Goal: Task Accomplishment & Management: Complete application form

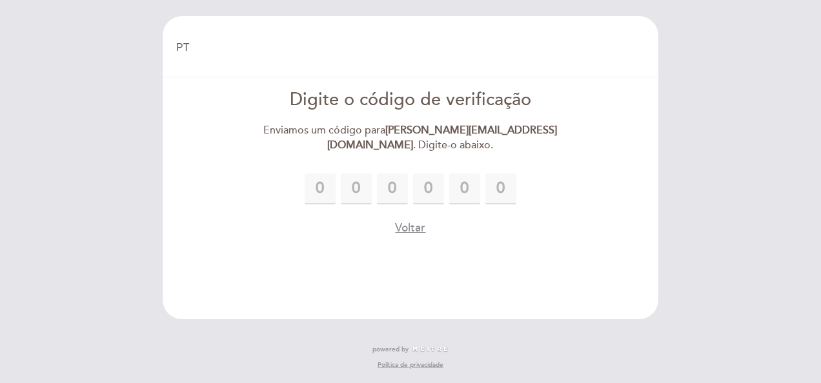
select select "pt"
type input "1"
type input "6"
type input "4"
type input "6"
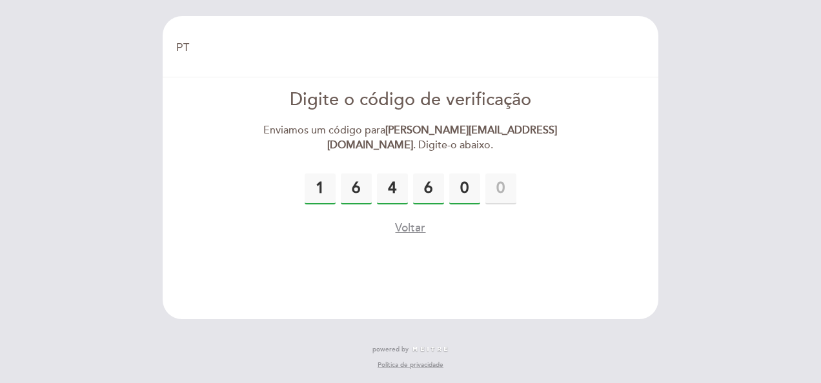
type input "0"
type input "4"
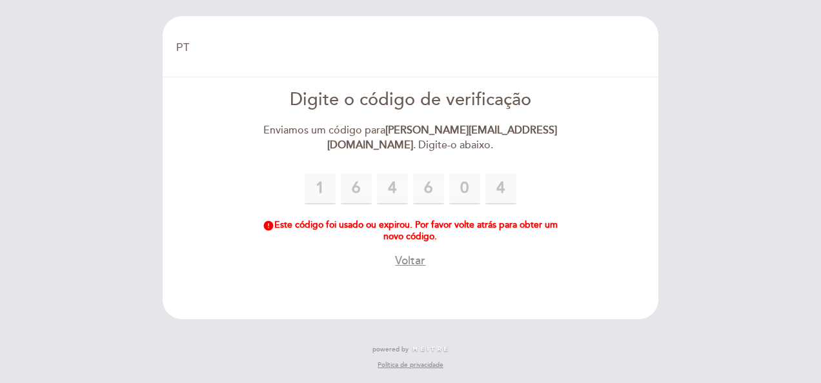
click at [406, 263] on button "Voltar" at bounding box center [410, 261] width 30 height 16
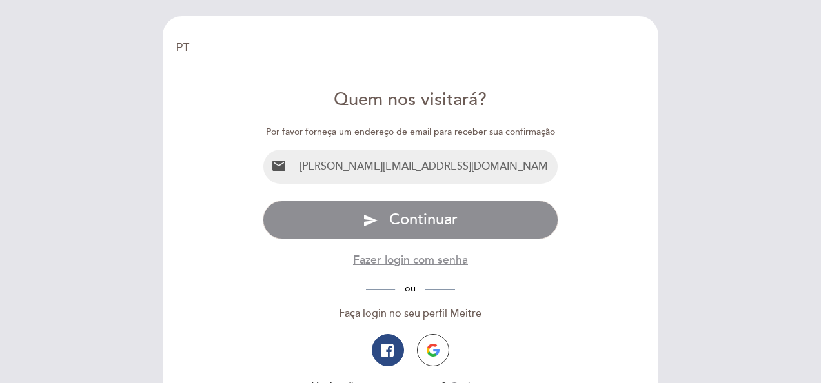
drag, startPoint x: 463, startPoint y: 163, endPoint x: 274, endPoint y: 165, distance: 189.8
click at [274, 165] on div "email [PERSON_NAME][EMAIL_ADDRESS][DOMAIN_NAME]" at bounding box center [411, 166] width 296 height 35
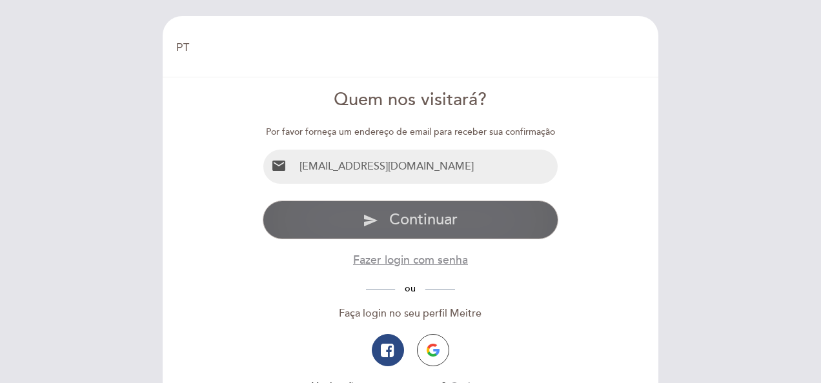
type input "[EMAIL_ADDRESS][DOMAIN_NAME]"
click at [431, 216] on span "Continuar" at bounding box center [423, 219] width 68 height 19
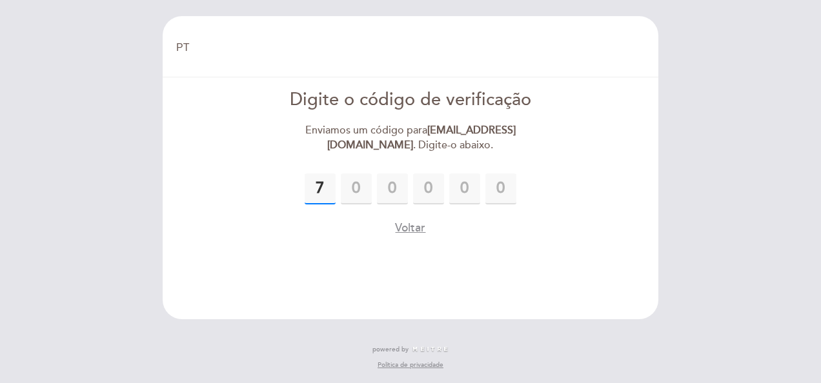
type input "7"
type input "4"
type input "2"
type input "3"
type input "9"
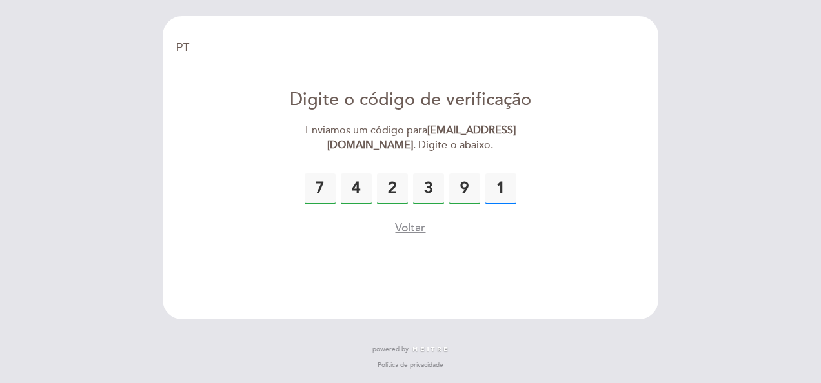
type input "1"
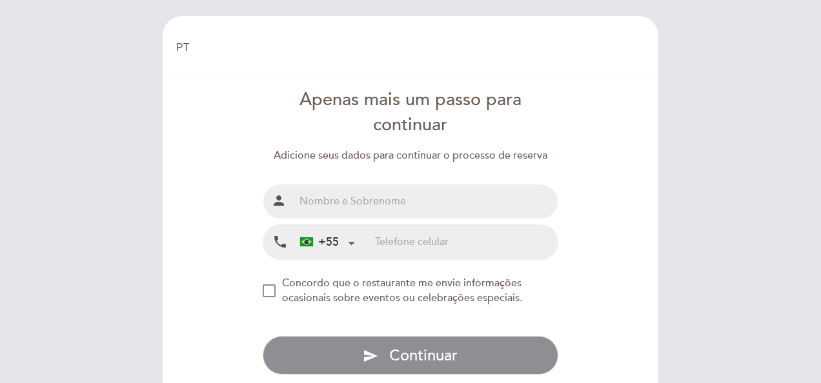
click at [356, 196] on input "text" at bounding box center [426, 202] width 264 height 34
type input "[PERSON_NAME]"
click at [407, 241] on input "tel" at bounding box center [466, 242] width 183 height 34
type input "11941104493"
click at [270, 290] on div "NEW_MODAL_AGREE_RESTAURANT_SEND_OCCASIONAL_INFO" at bounding box center [269, 291] width 13 height 13
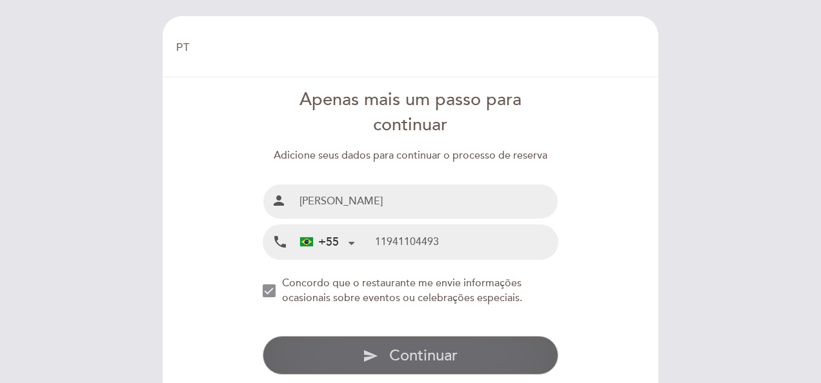
click at [404, 348] on span "Continuar" at bounding box center [423, 356] width 68 height 19
